Goal: Transaction & Acquisition: Purchase product/service

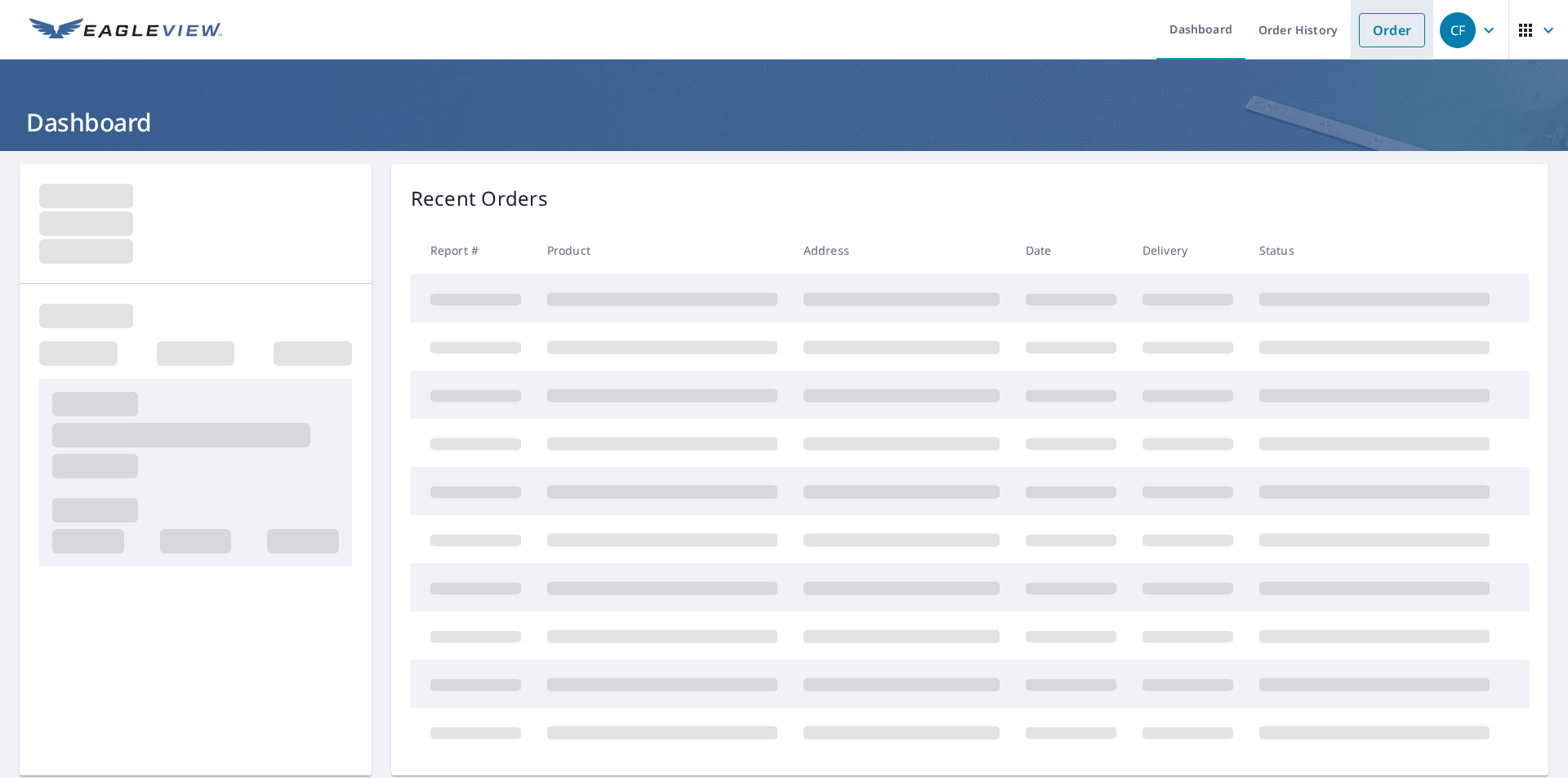
click at [1363, 35] on link "Order" at bounding box center [1392, 30] width 66 height 34
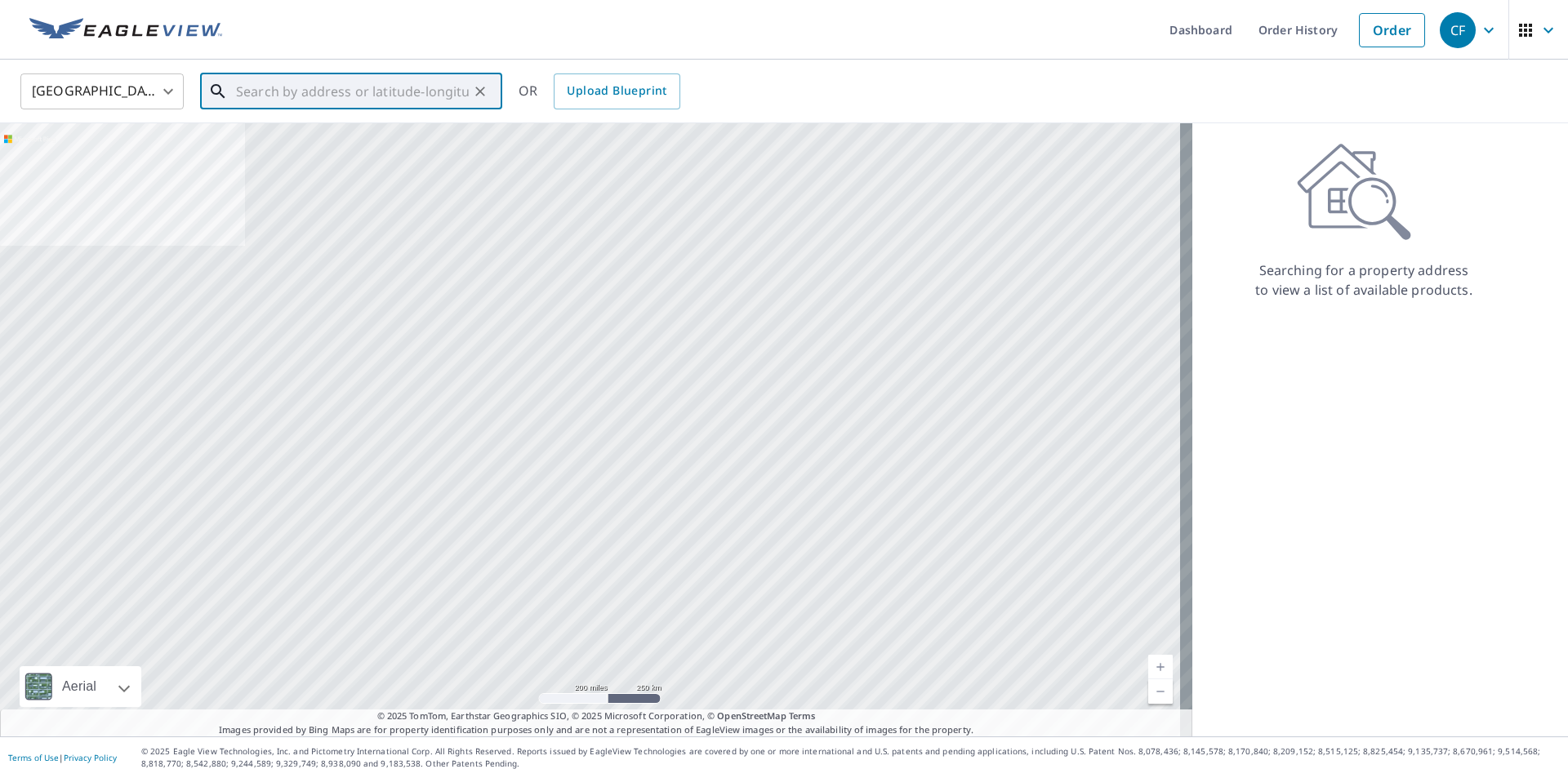
click at [270, 83] on input "text" at bounding box center [352, 91] width 233 height 45
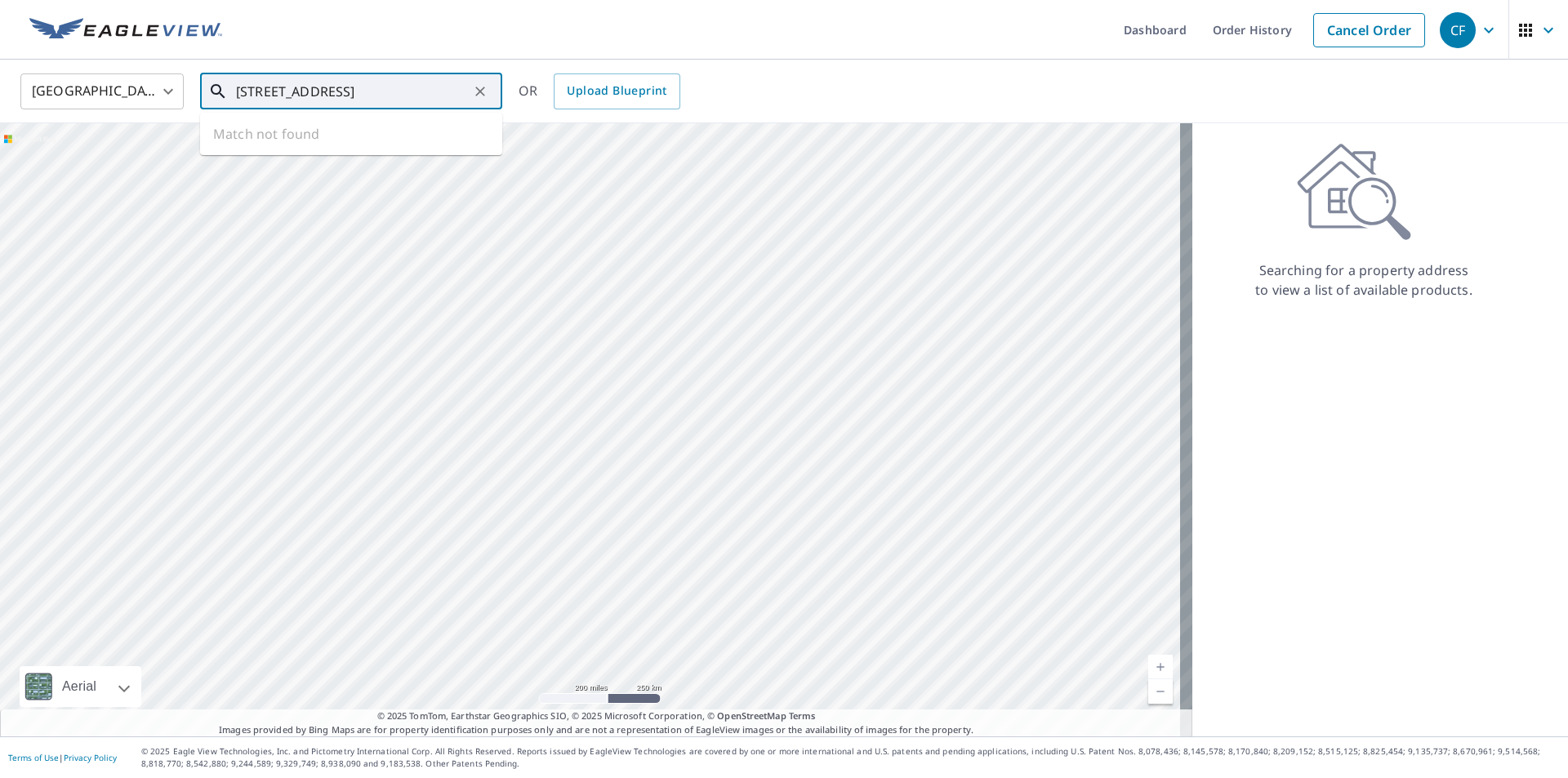
click at [341, 90] on input "[STREET_ADDRESS]" at bounding box center [352, 91] width 233 height 45
click at [304, 138] on span "[GEOGRAPHIC_DATA]" at bounding box center [361, 139] width 257 height 20
type input "[STREET_ADDRESS]"
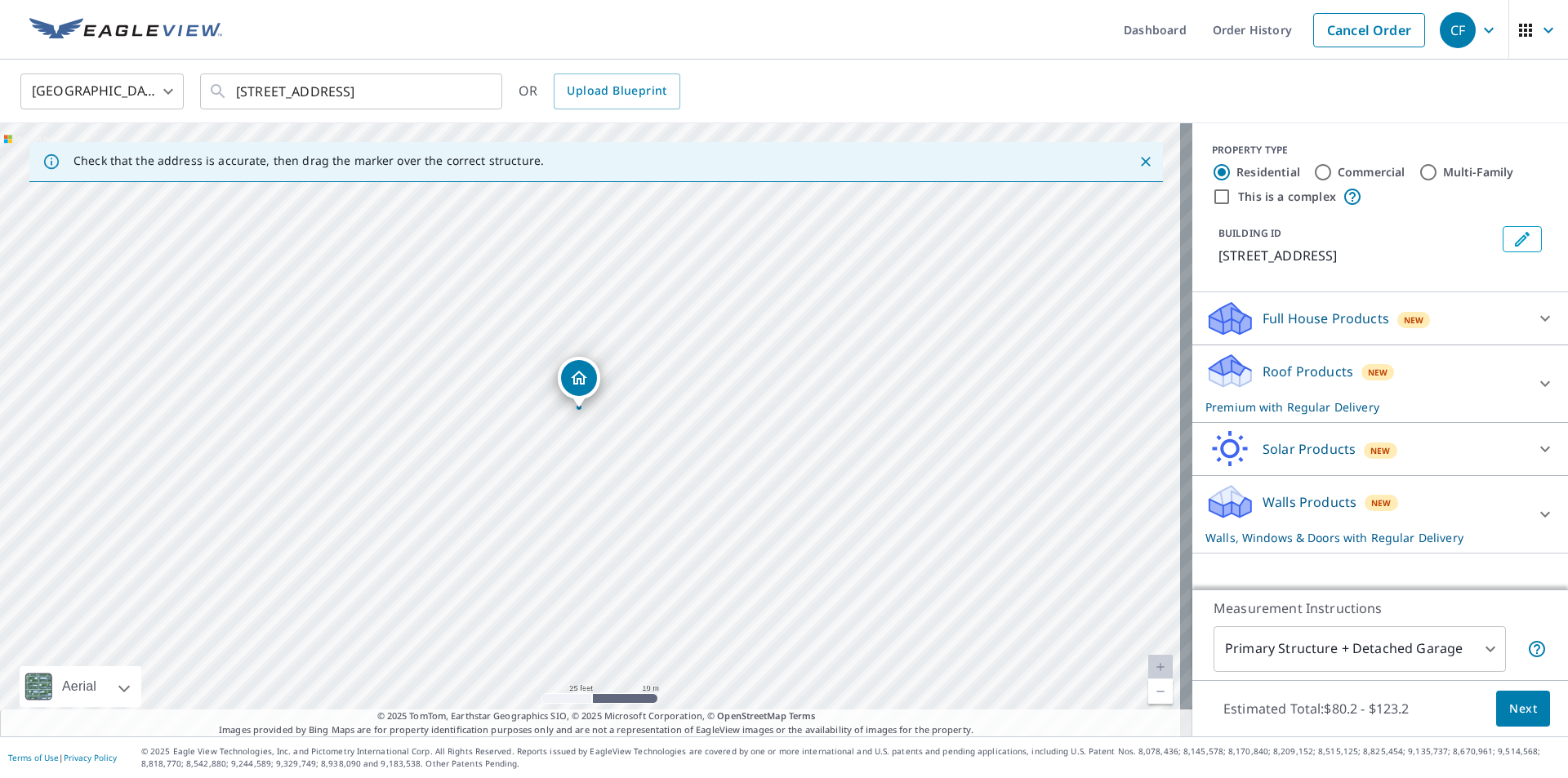
click at [1268, 512] on p "Walls Products" at bounding box center [1310, 502] width 94 height 20
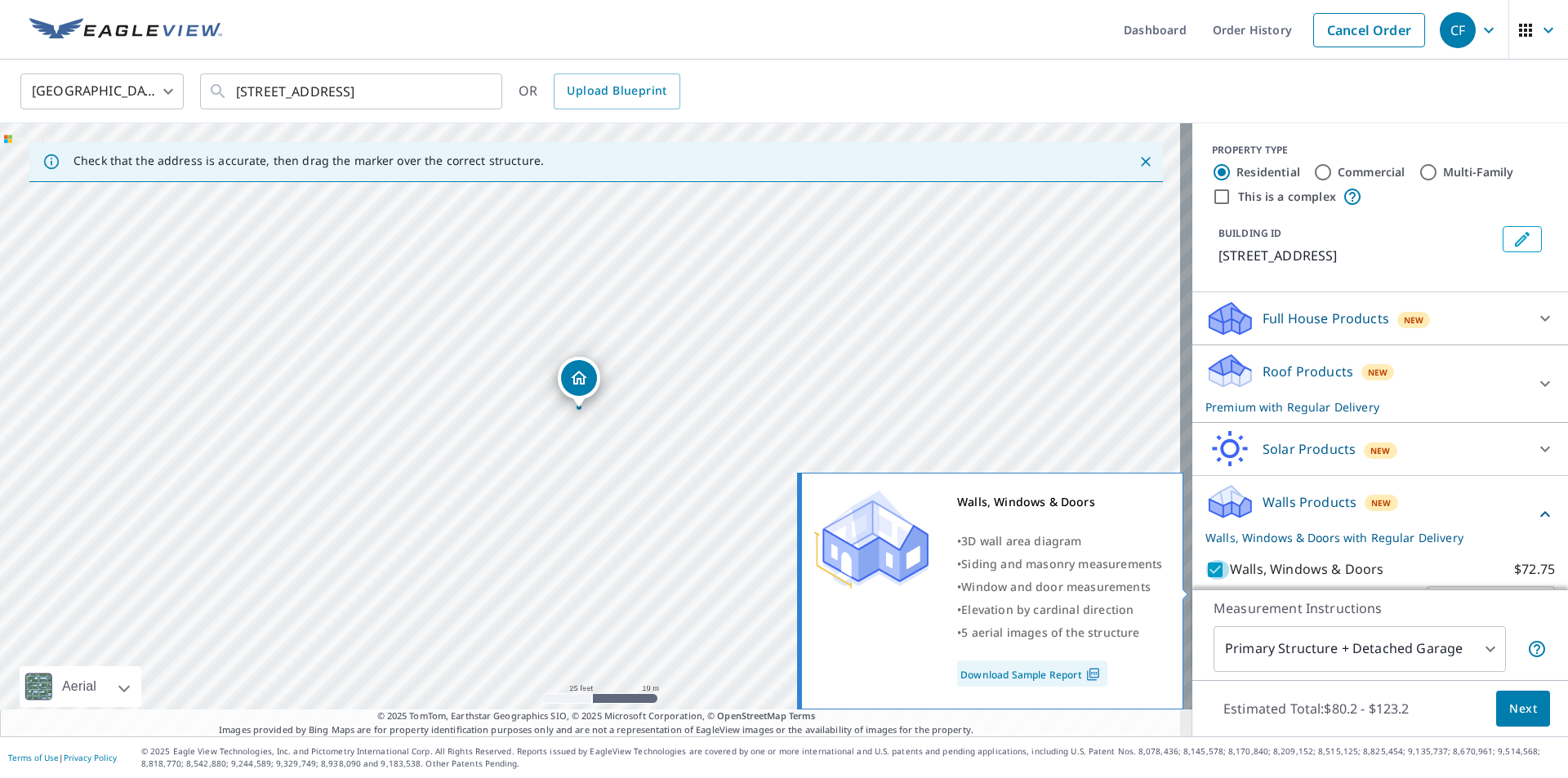
click at [1205, 580] on input "Walls, Windows & Doors $72.75" at bounding box center [1217, 569] width 25 height 20
checkbox input "false"
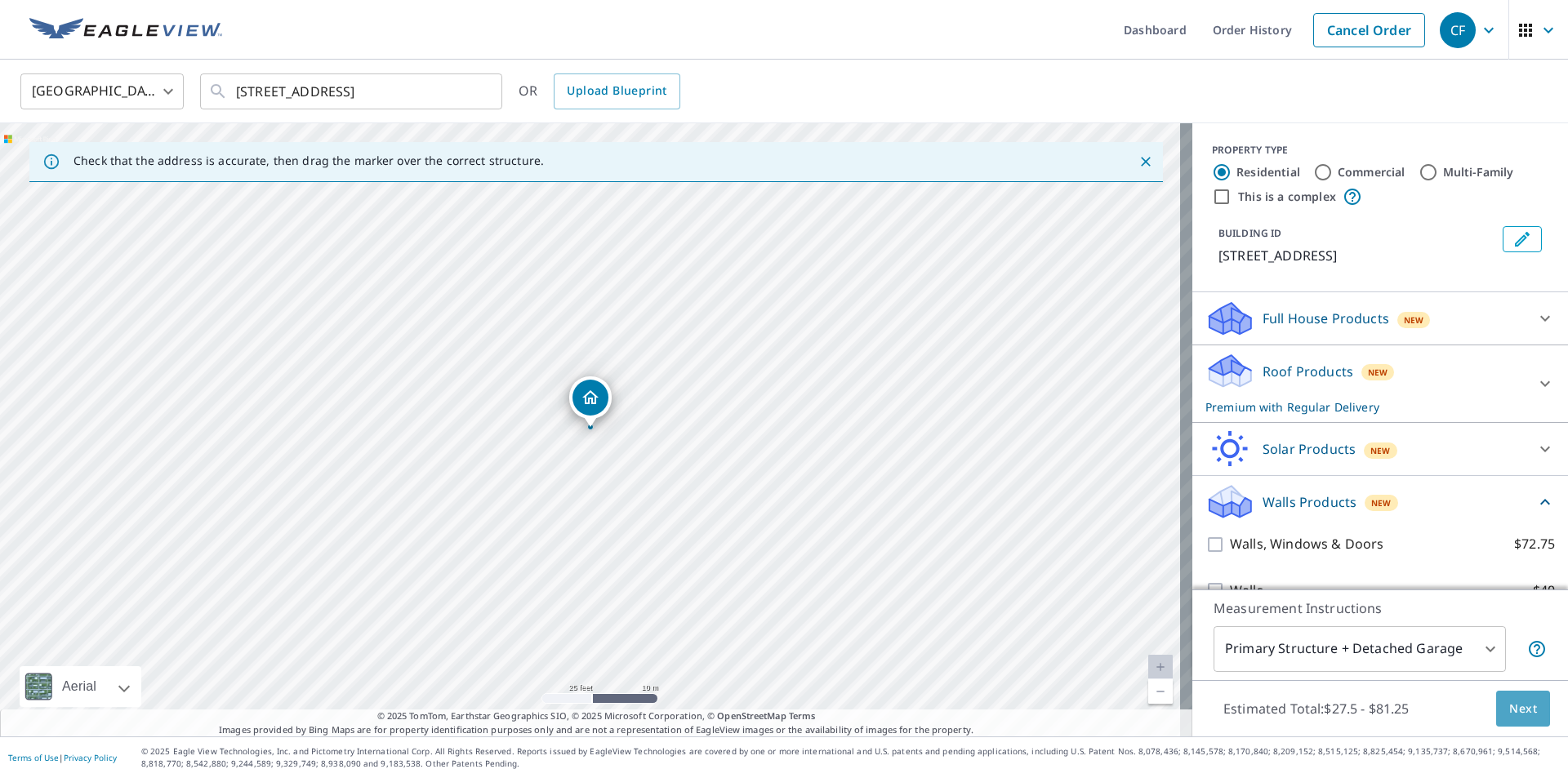
click at [1514, 703] on span "Next" at bounding box center [1523, 709] width 27 height 21
